Goal: Information Seeking & Learning: Check status

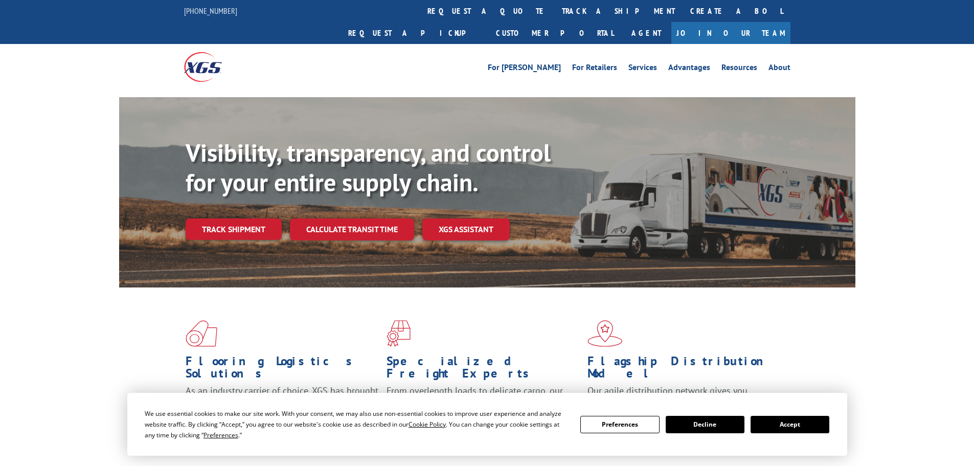
drag, startPoint x: 218, startPoint y: 202, endPoint x: 242, endPoint y: 214, distance: 27.4
click at [218, 218] on link "Track shipment" at bounding box center [234, 228] width 96 height 21
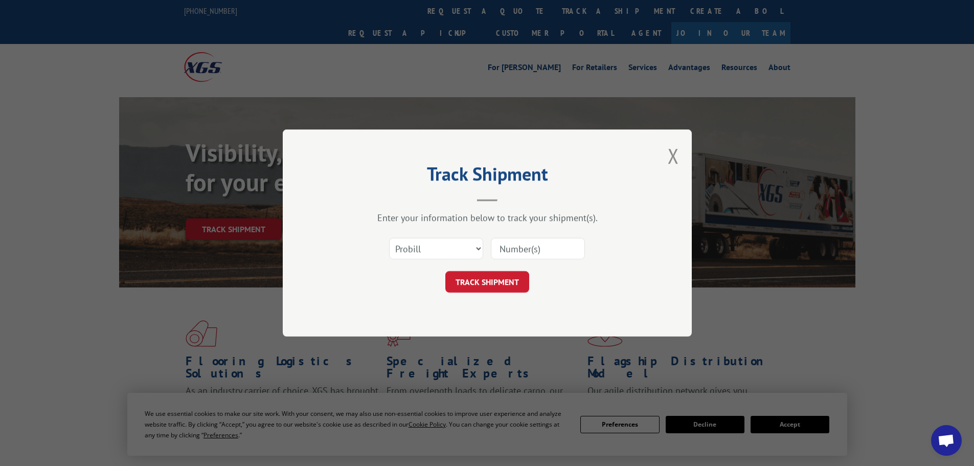
click at [513, 248] on input at bounding box center [538, 248] width 94 height 21
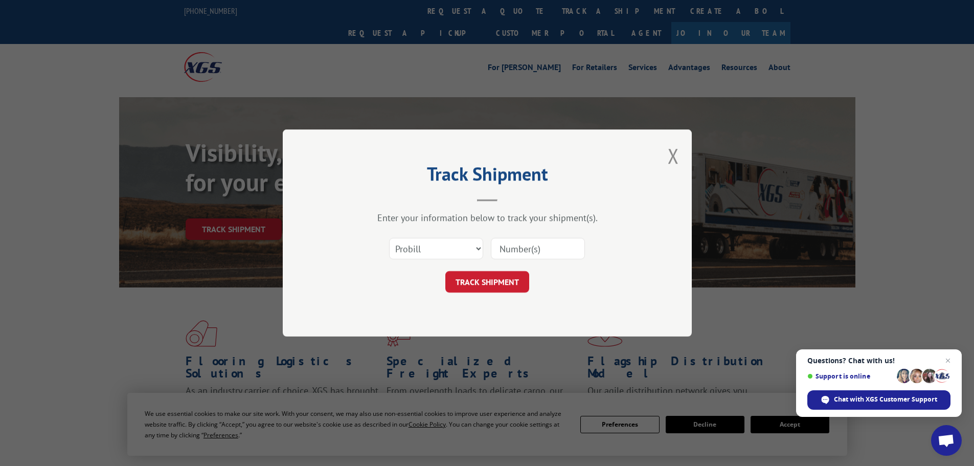
paste input "16102381"
type input "16102381"
click at [484, 286] on button "TRACK SHIPMENT" at bounding box center [487, 281] width 84 height 21
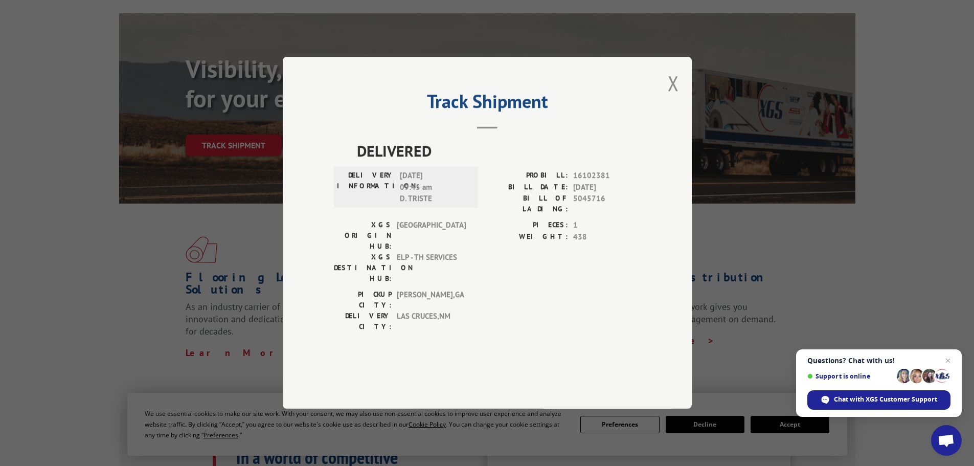
scroll to position [102, 0]
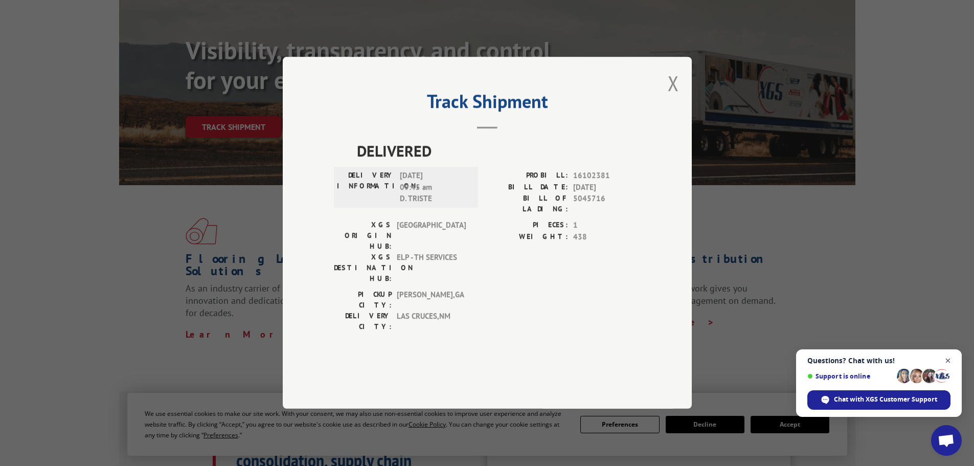
click at [948, 360] on span "Close chat" at bounding box center [948, 360] width 13 height 13
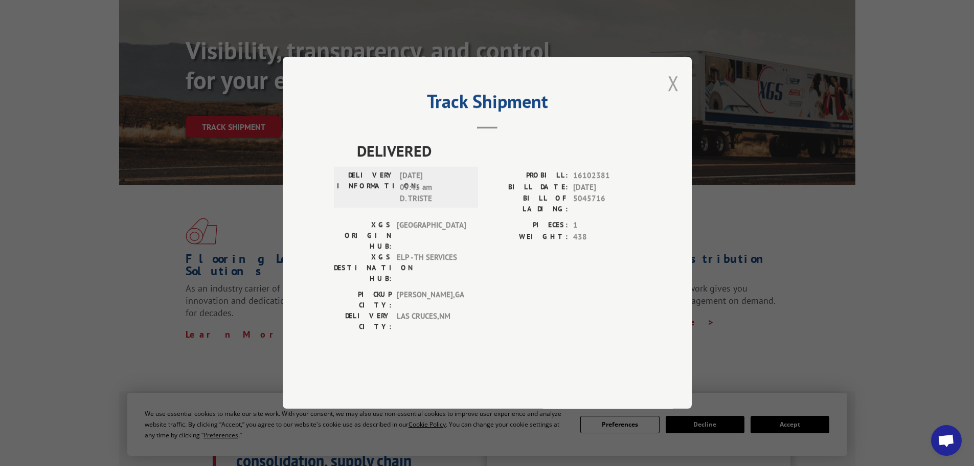
click at [673, 97] on button "Close modal" at bounding box center [673, 83] width 11 height 27
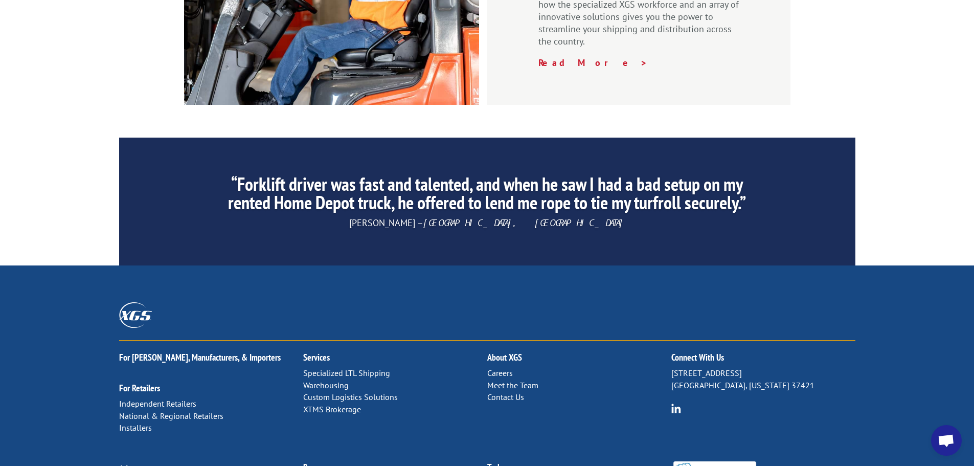
scroll to position [1558, 0]
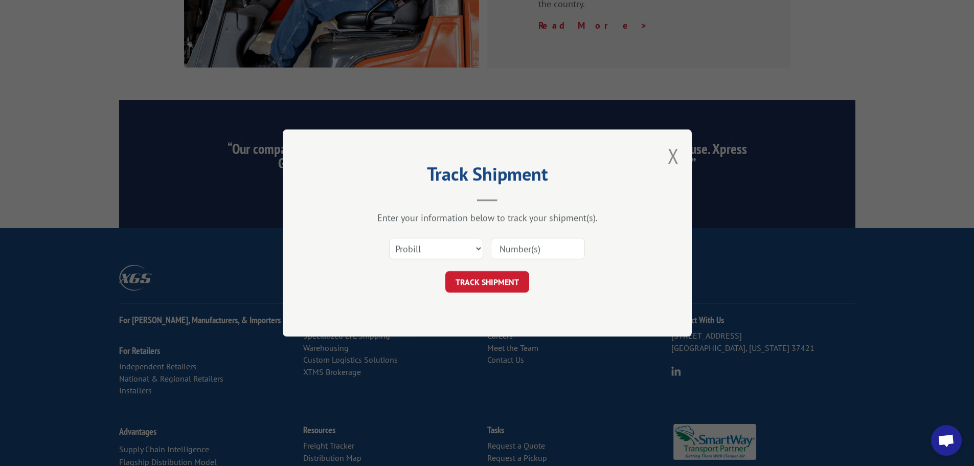
paste input "16102381"
type input "16102381"
click at [503, 283] on button "TRACK SHIPMENT" at bounding box center [487, 281] width 84 height 21
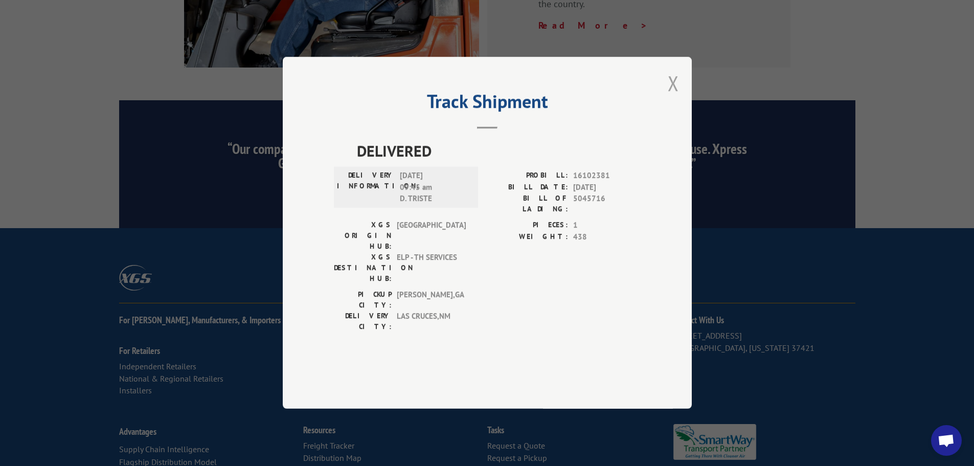
click at [675, 97] on button "Close modal" at bounding box center [673, 83] width 11 height 27
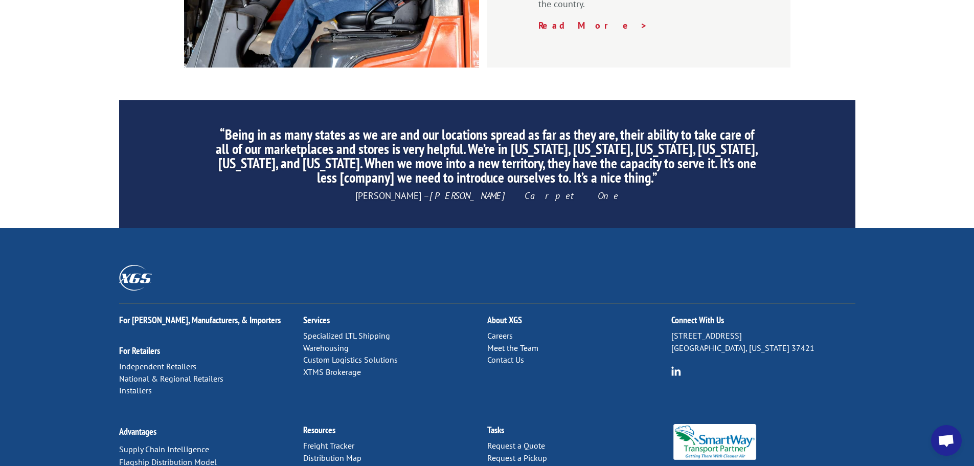
click at [493, 354] on link "Contact Us" at bounding box center [505, 359] width 37 height 10
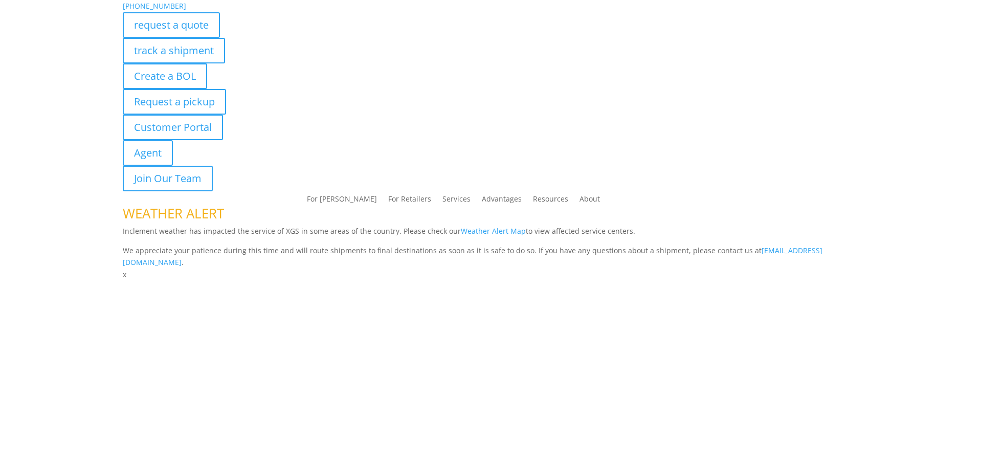
click at [493, 250] on p "We appreciate your patience during this time and will route shipments to final …" at bounding box center [491, 256] width 736 height 25
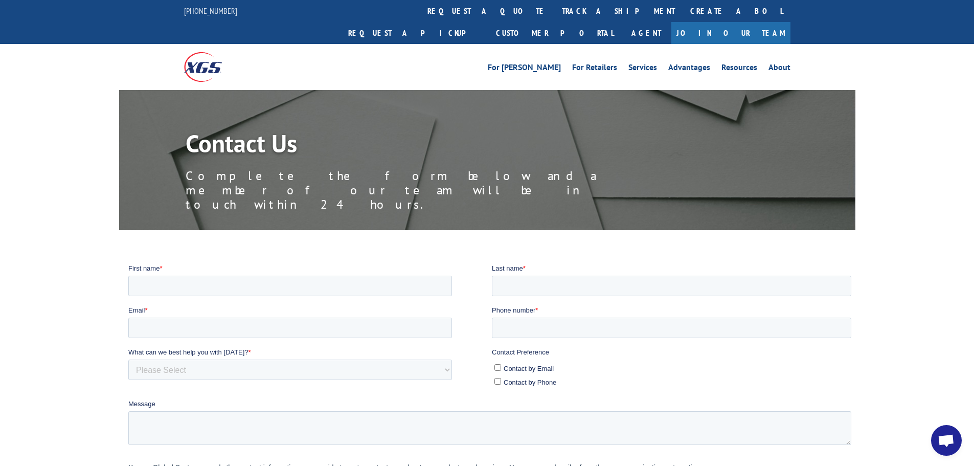
click at [201, 54] on img at bounding box center [203, 66] width 38 height 29
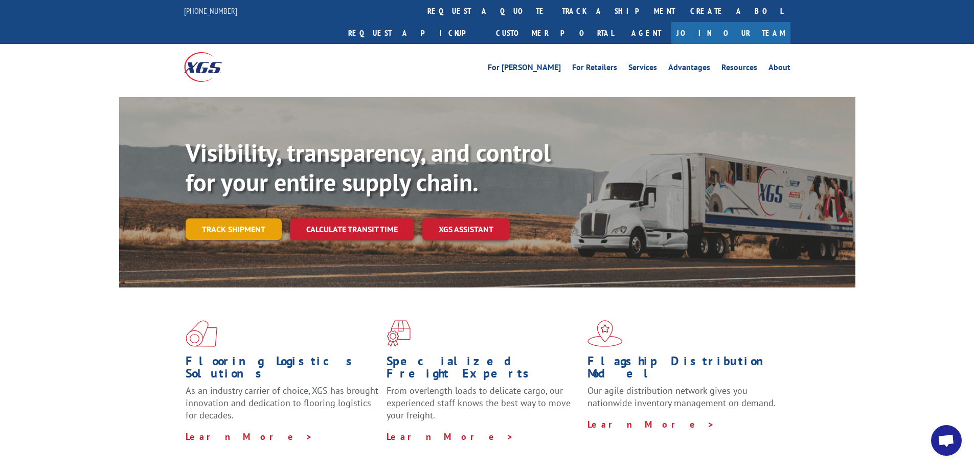
click at [257, 218] on link "Track shipment" at bounding box center [234, 228] width 96 height 21
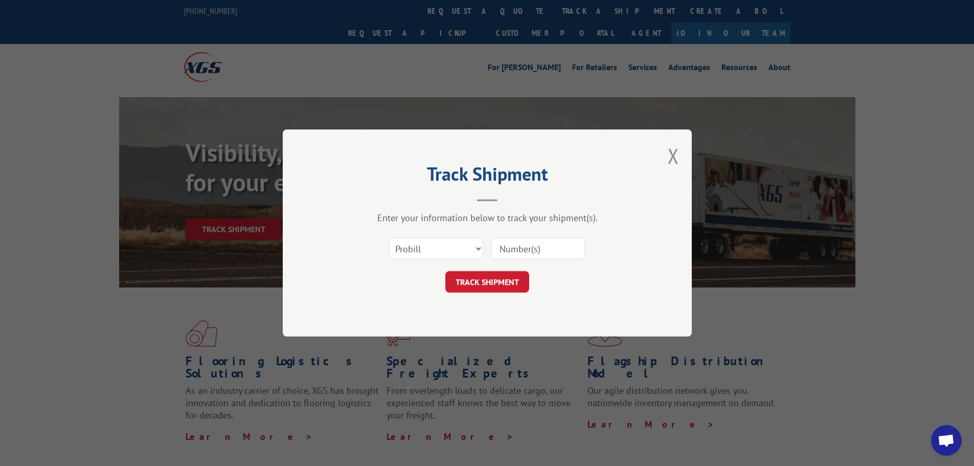
click at [540, 254] on input at bounding box center [538, 248] width 94 height 21
paste input "16102381"
type input "16102381"
click at [504, 281] on button "TRACK SHIPMENT" at bounding box center [487, 281] width 84 height 21
